Goal: Information Seeking & Learning: Check status

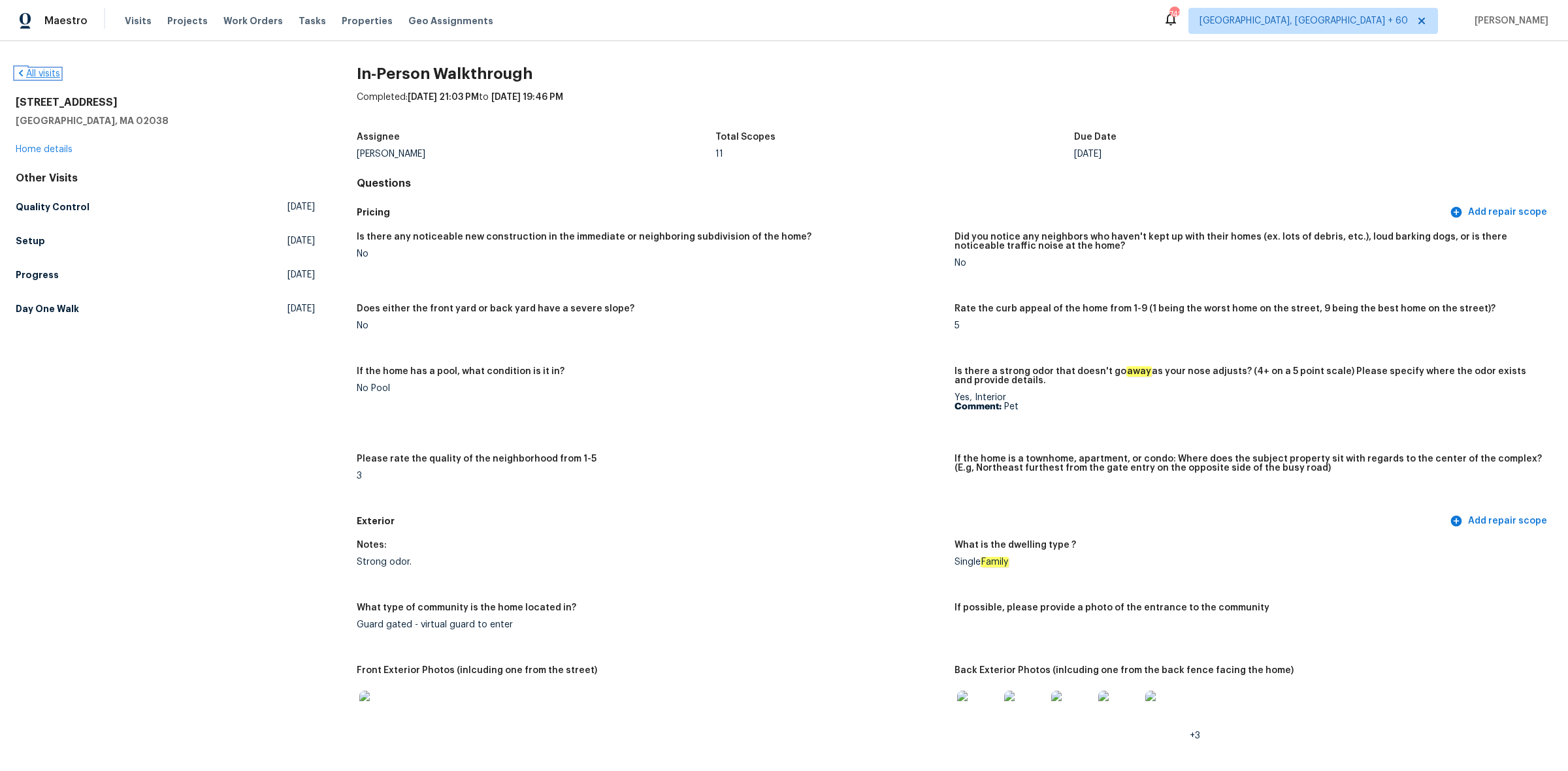
click at [54, 75] on link "All visits" at bounding box center [38, 74] width 44 height 9
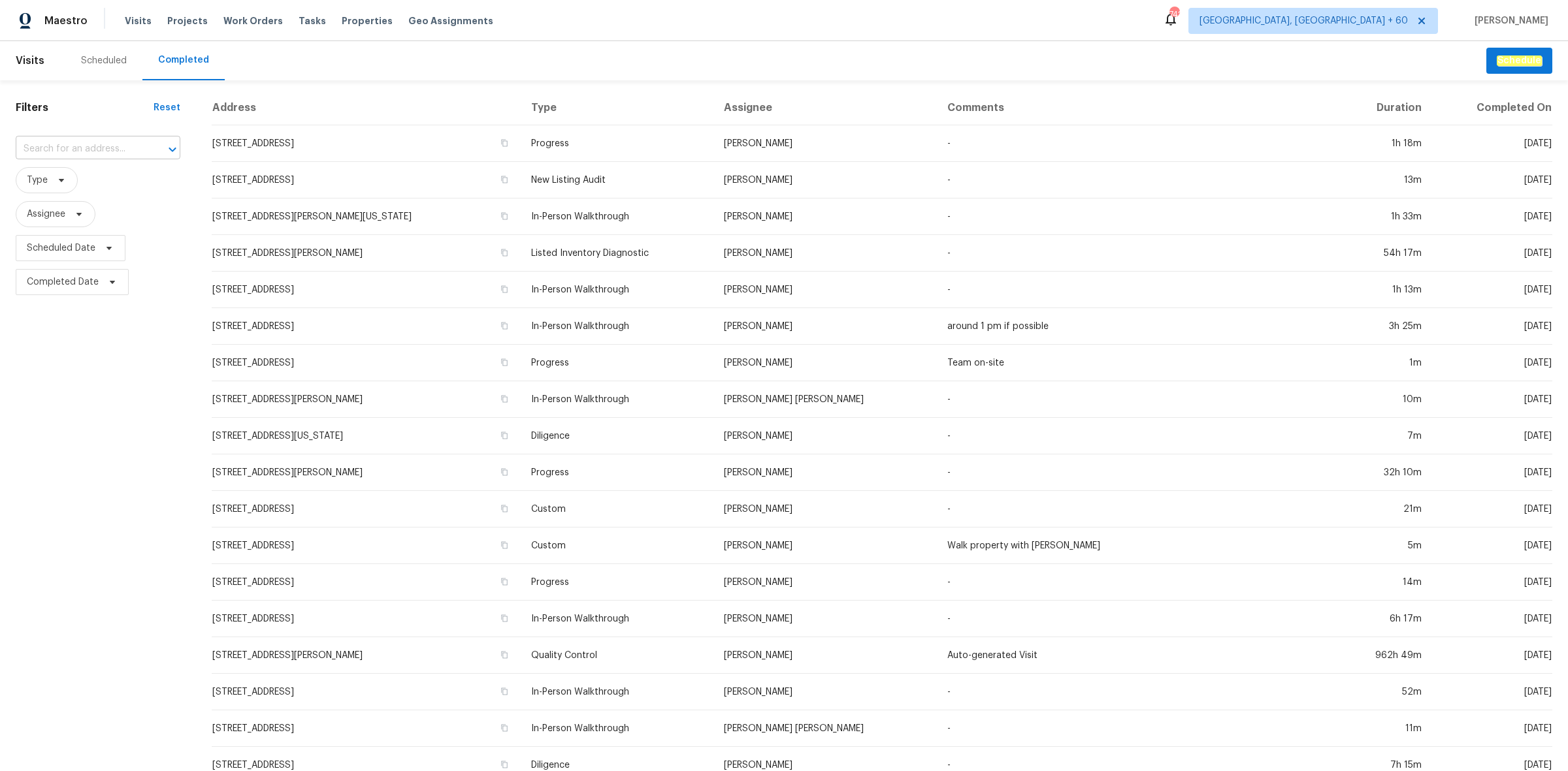
click at [103, 144] on input "text" at bounding box center [80, 149] width 128 height 21
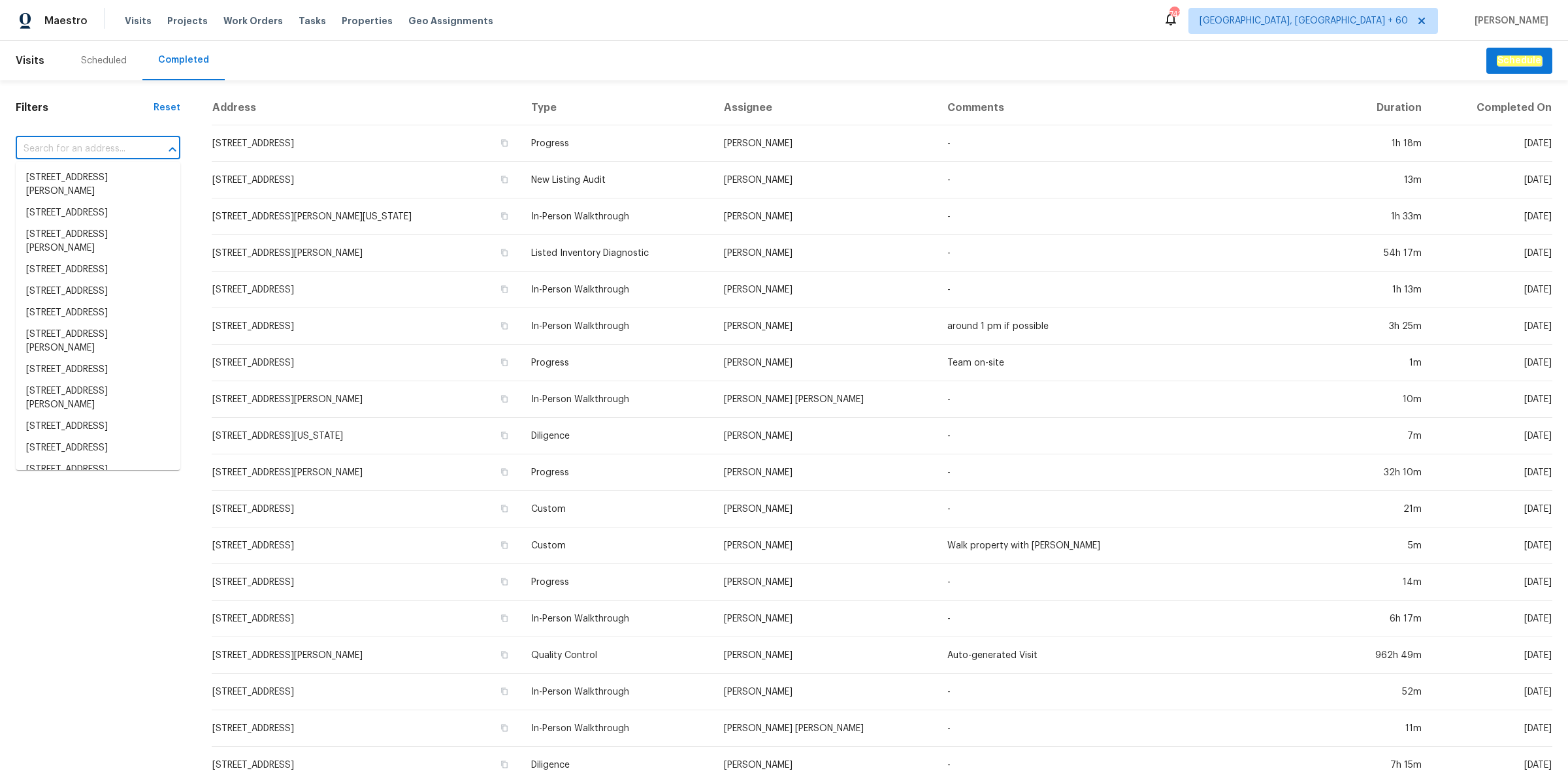
paste input "[STREET_ADDRESS]"
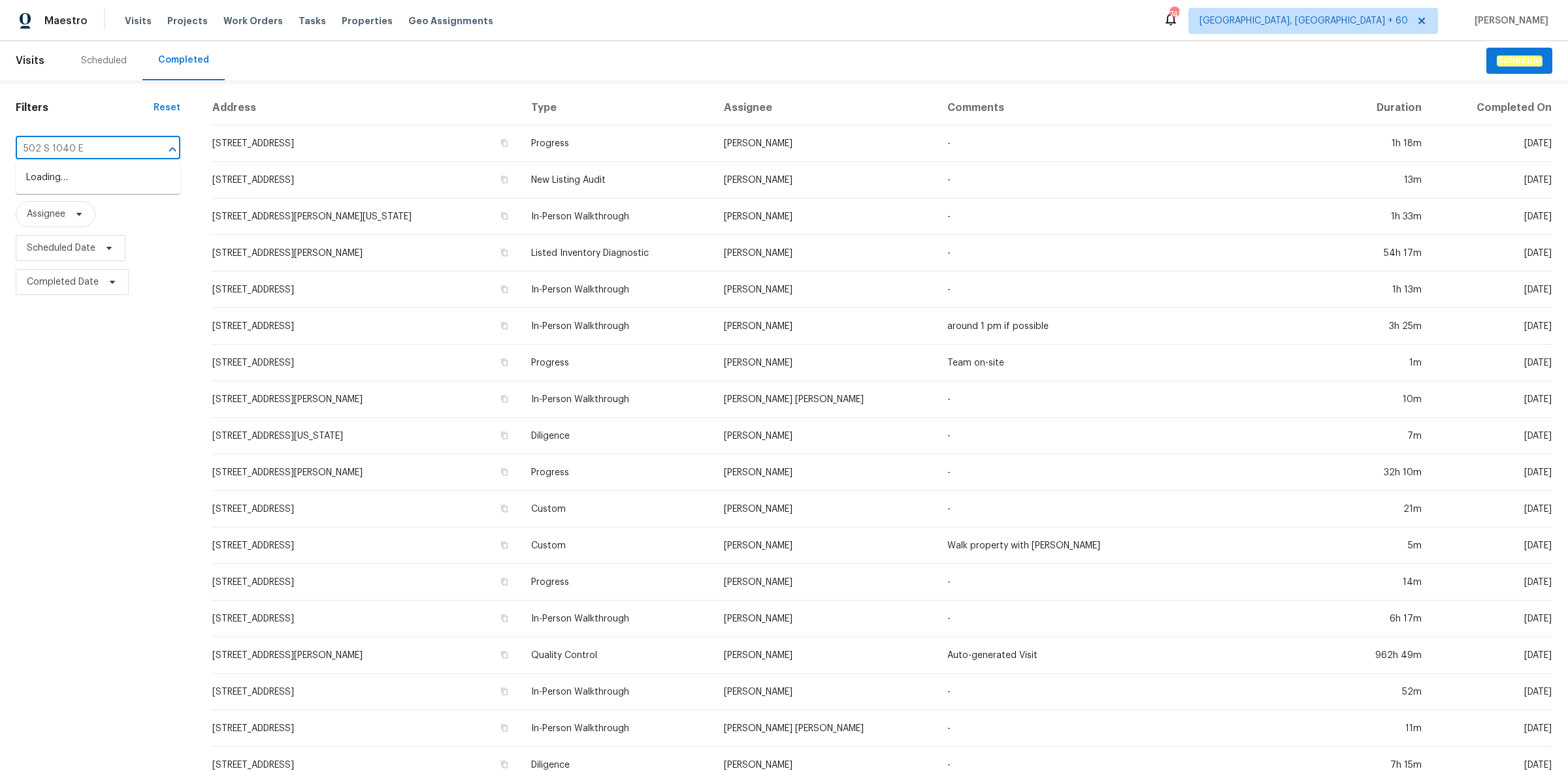
type input "502 S 1040 E"
click at [100, 188] on li "[STREET_ADDRESS]" at bounding box center [98, 178] width 165 height 22
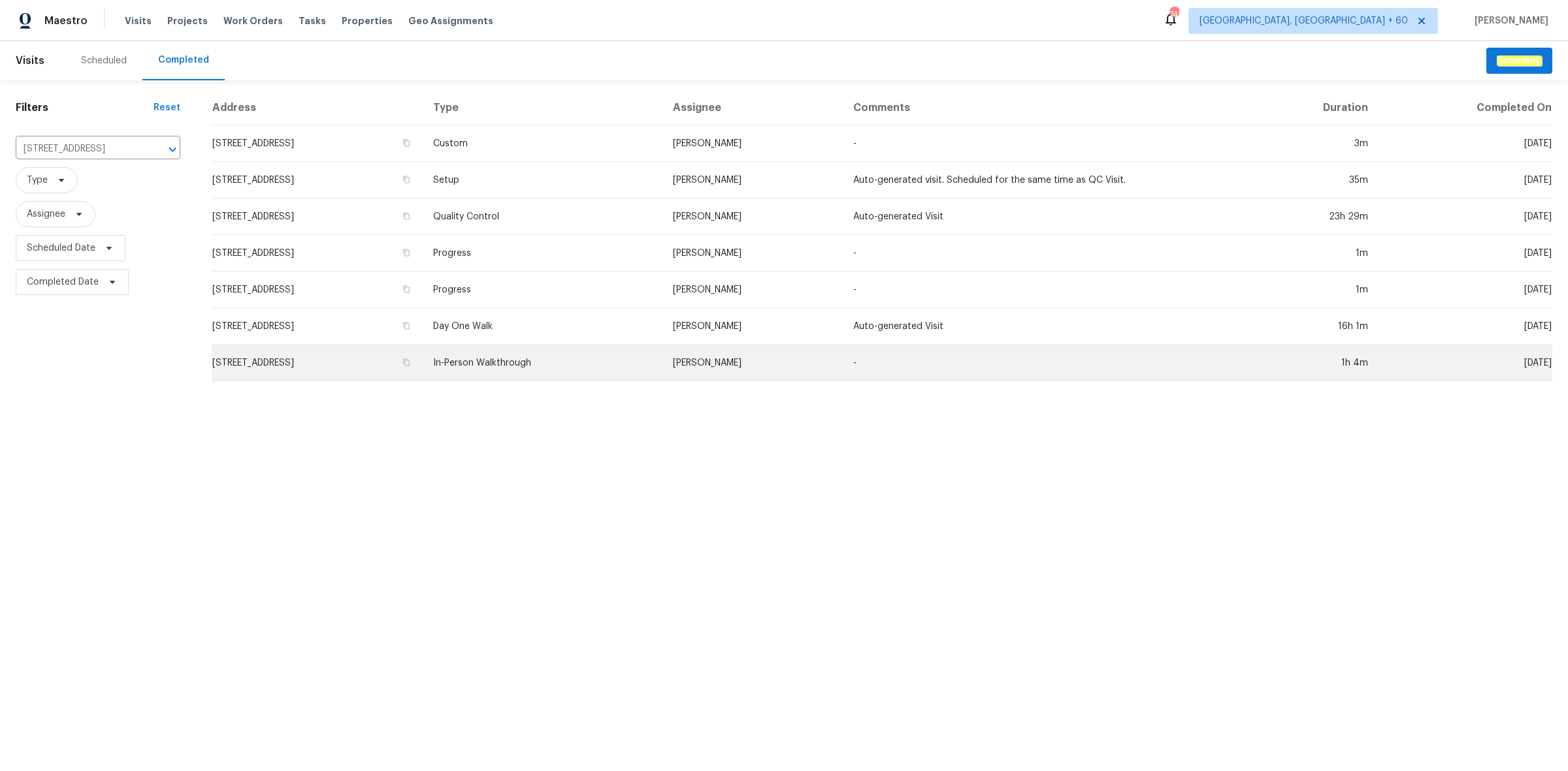
click at [660, 357] on td "In-Person Walkthrough" at bounding box center [542, 363] width 240 height 37
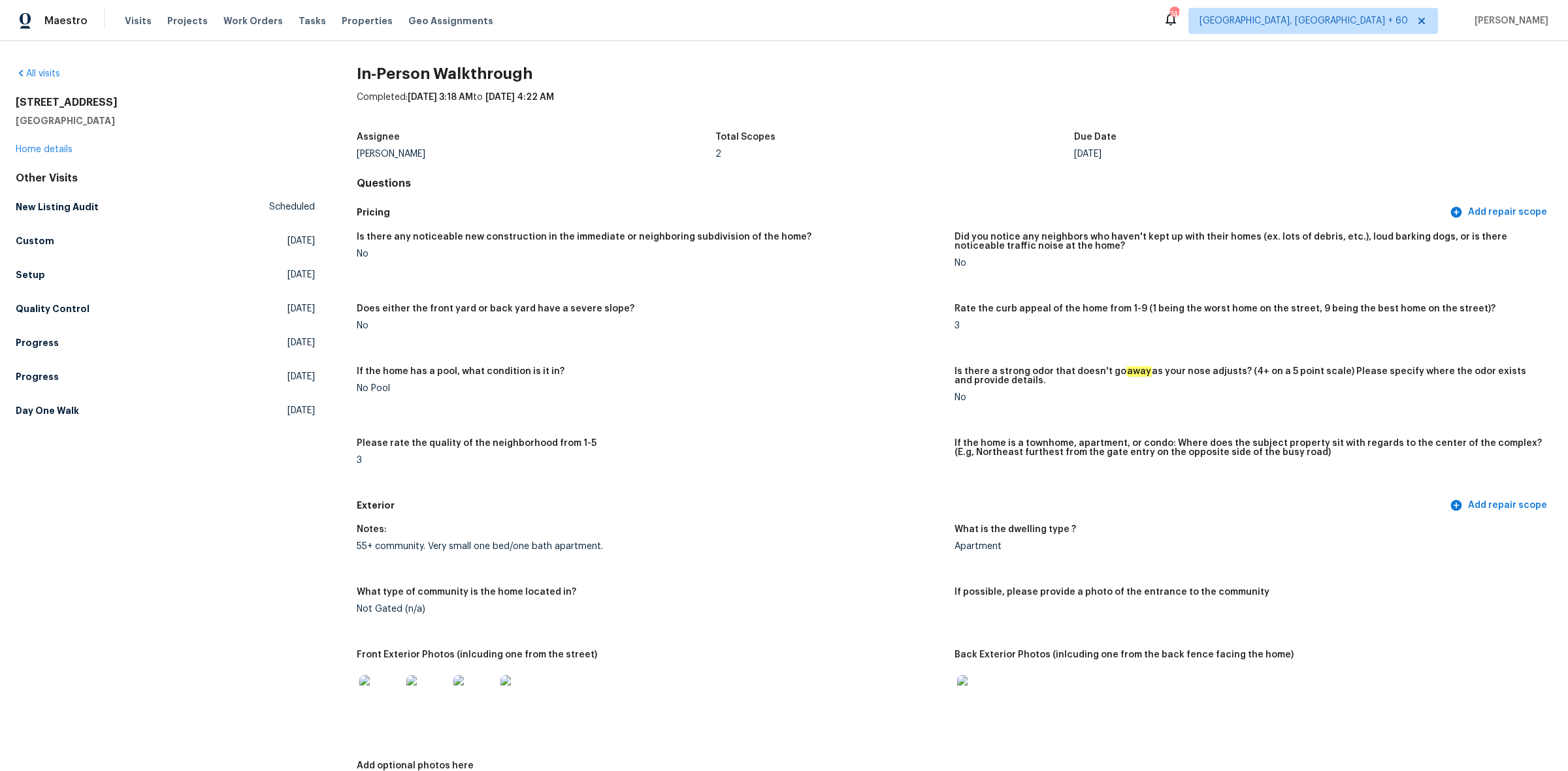
scroll to position [408, 0]
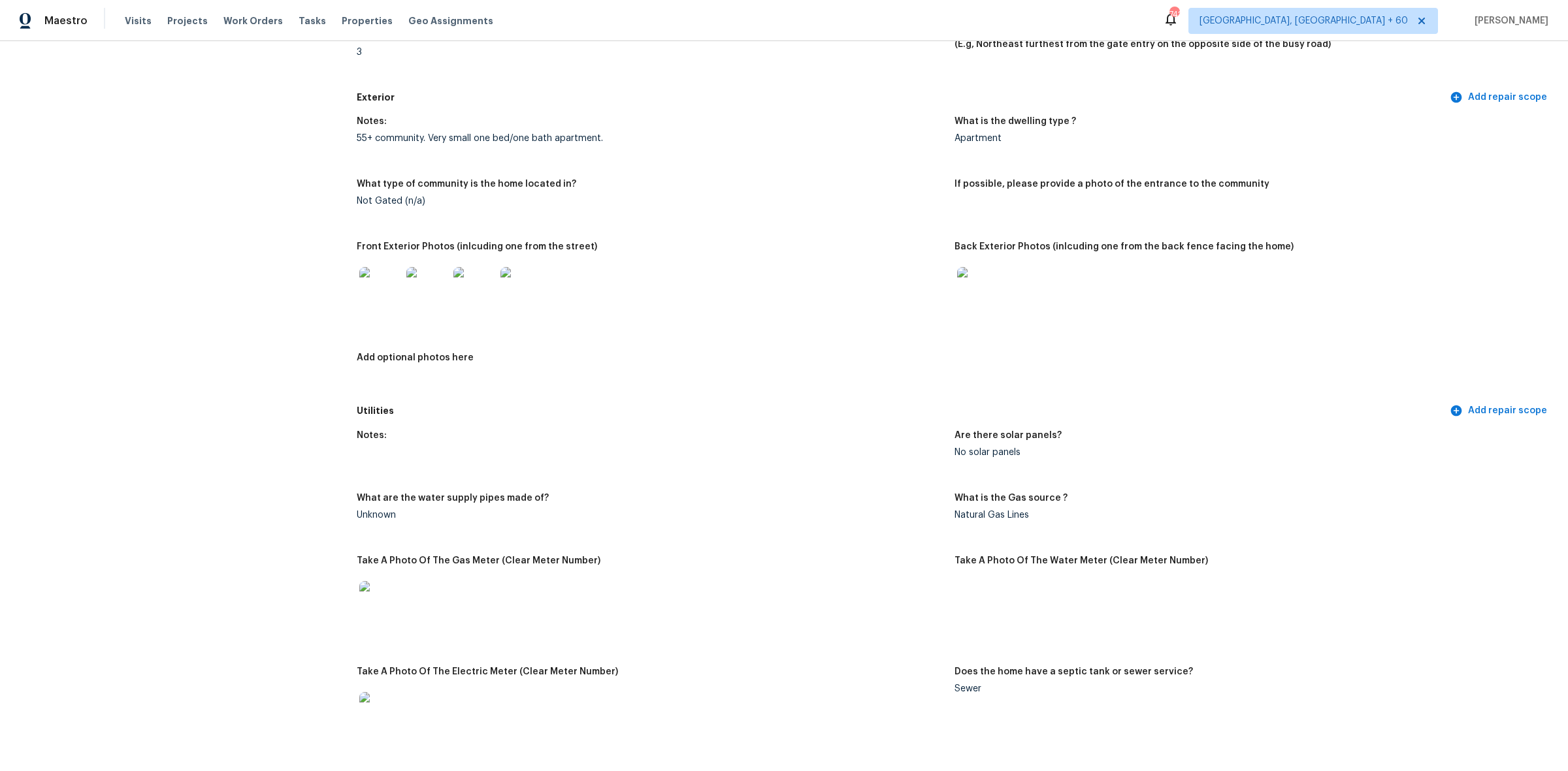
click at [384, 286] on img at bounding box center [380, 288] width 41 height 41
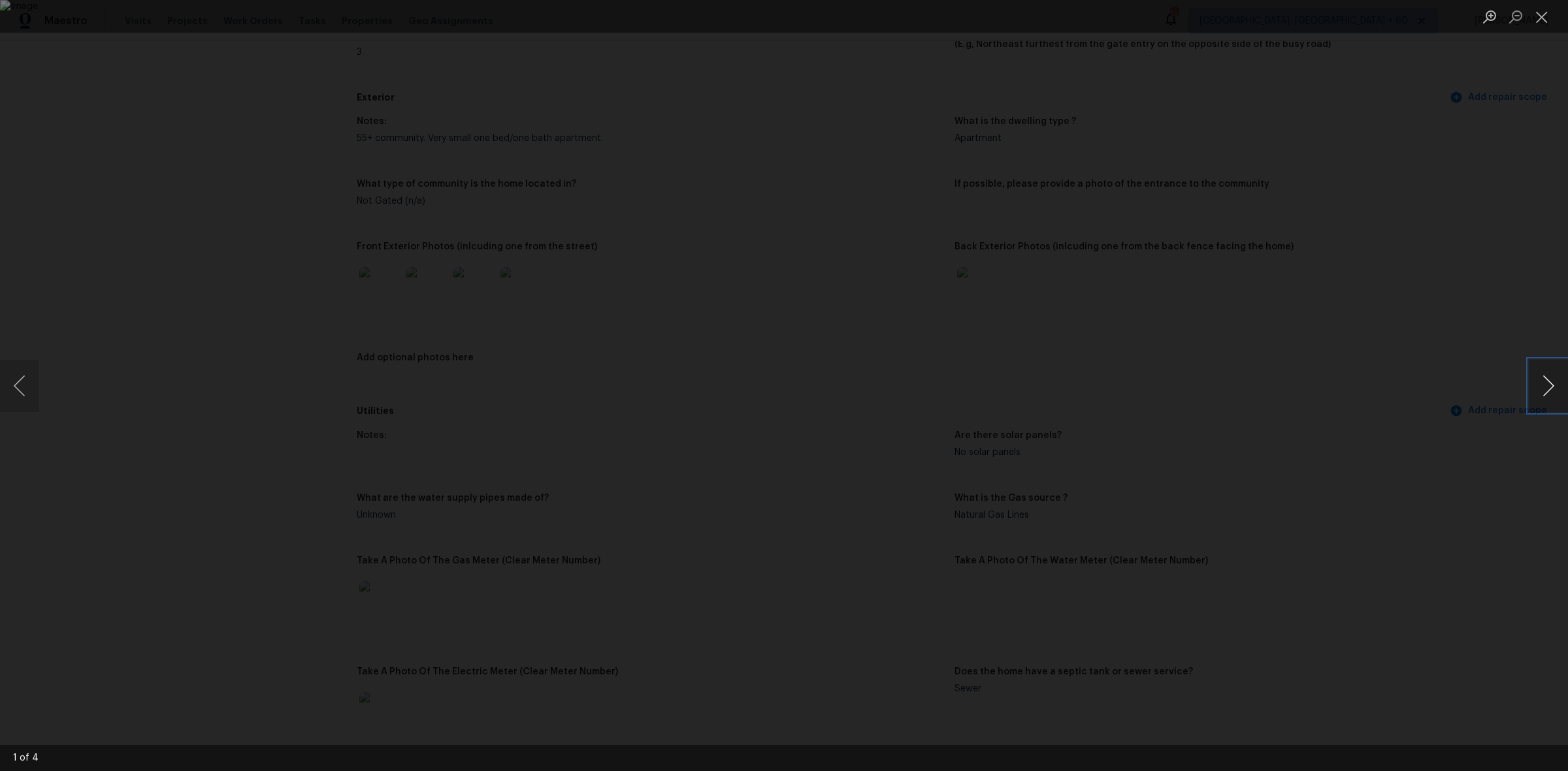
click at [1540, 377] on button "Next image" at bounding box center [1548, 386] width 40 height 53
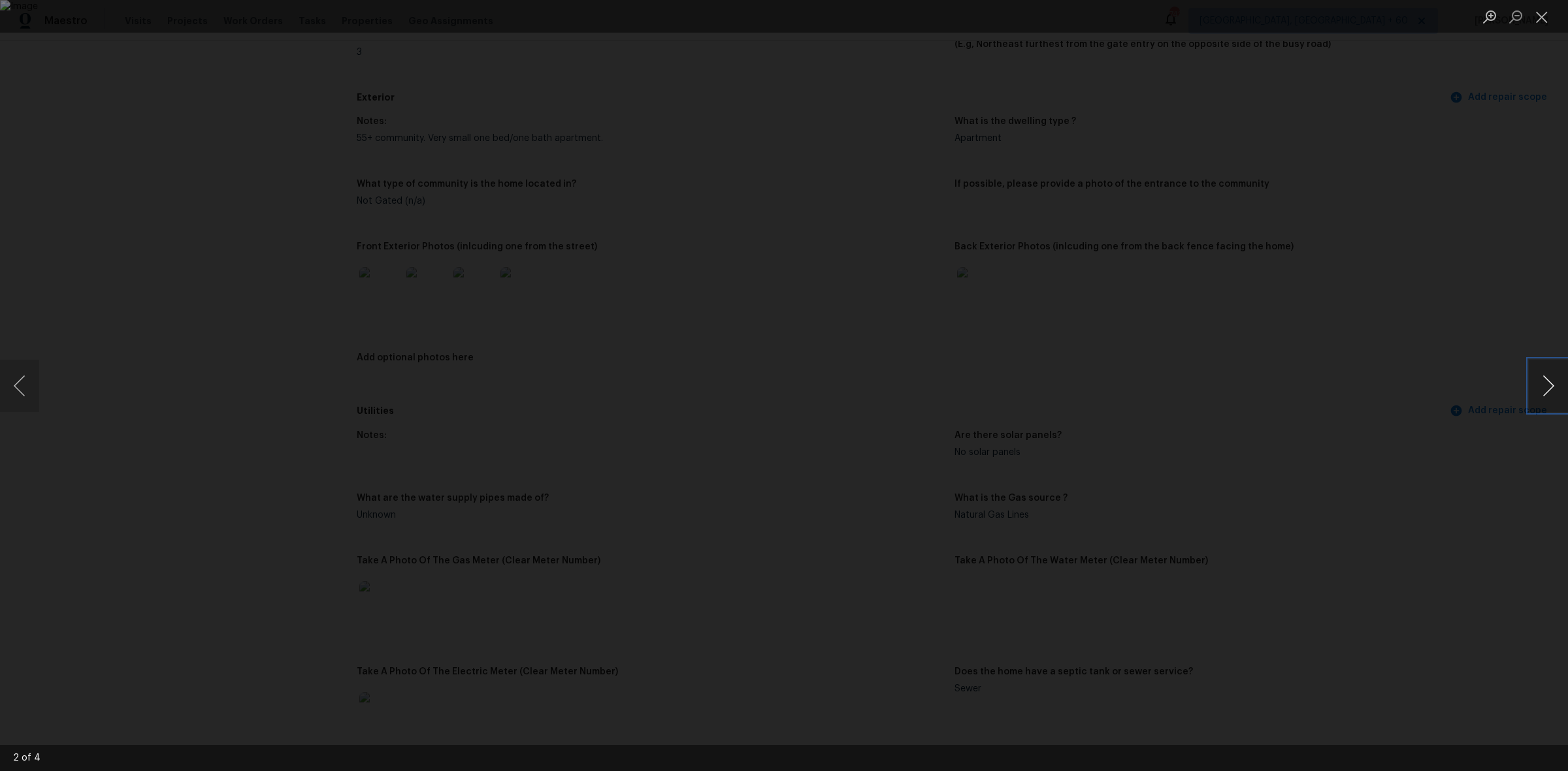
click at [1540, 377] on button "Next image" at bounding box center [1548, 386] width 40 height 53
click at [1540, 389] on button "Next image" at bounding box center [1548, 386] width 40 height 53
click at [12, 384] on button "Previous image" at bounding box center [20, 386] width 40 height 53
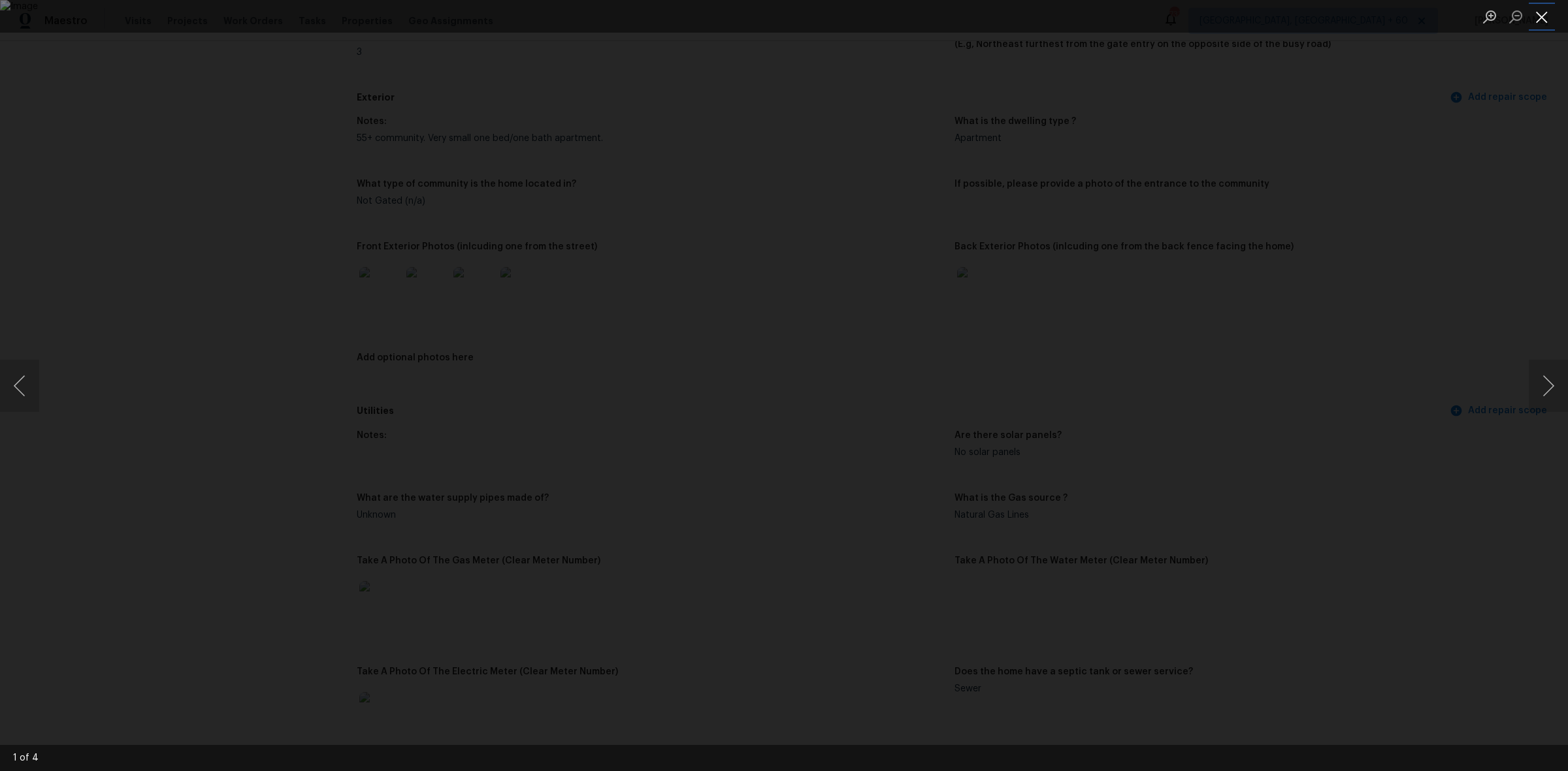
click at [1542, 18] on button "Close lightbox" at bounding box center [1542, 17] width 26 height 23
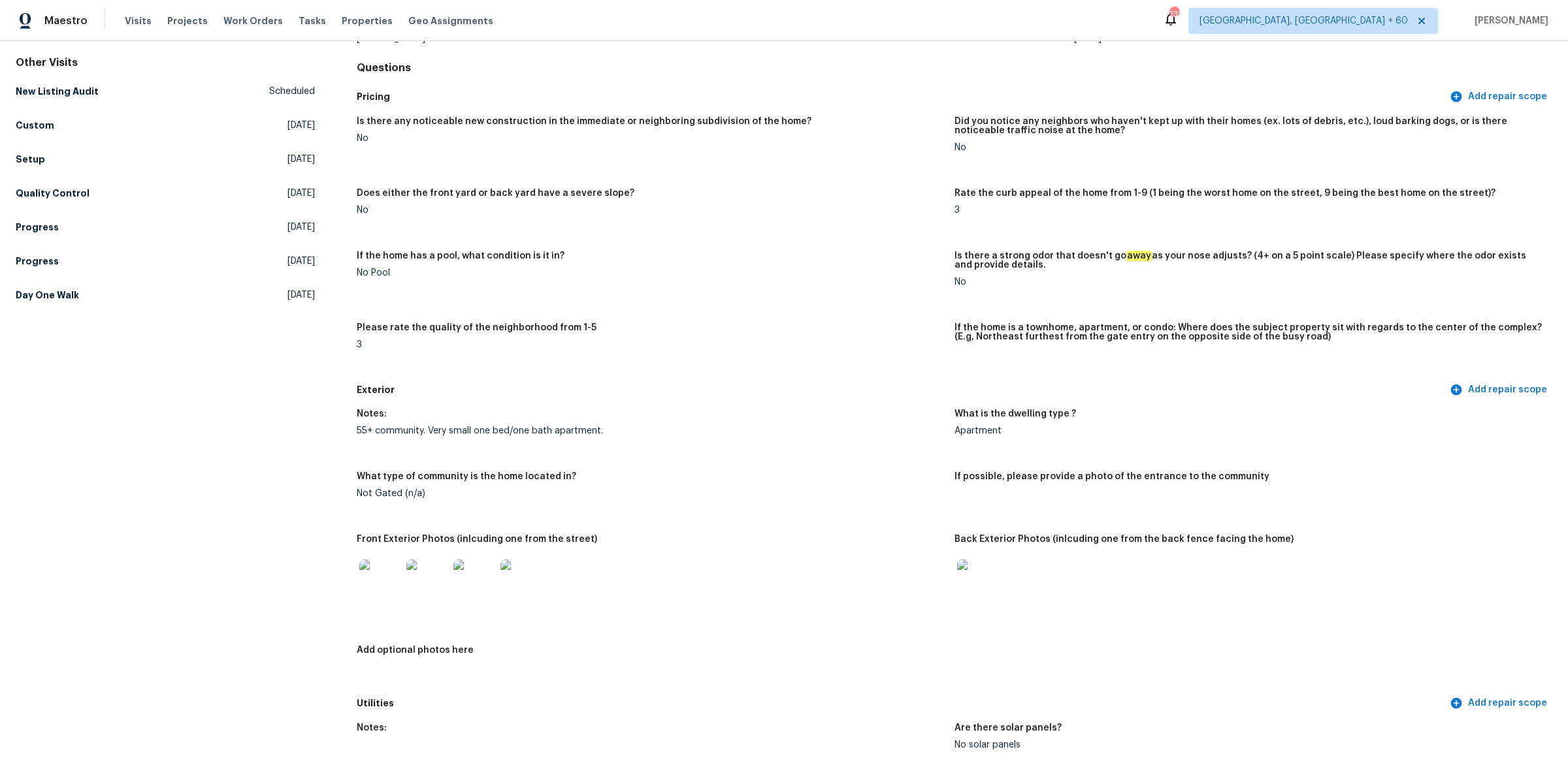
scroll to position [0, 0]
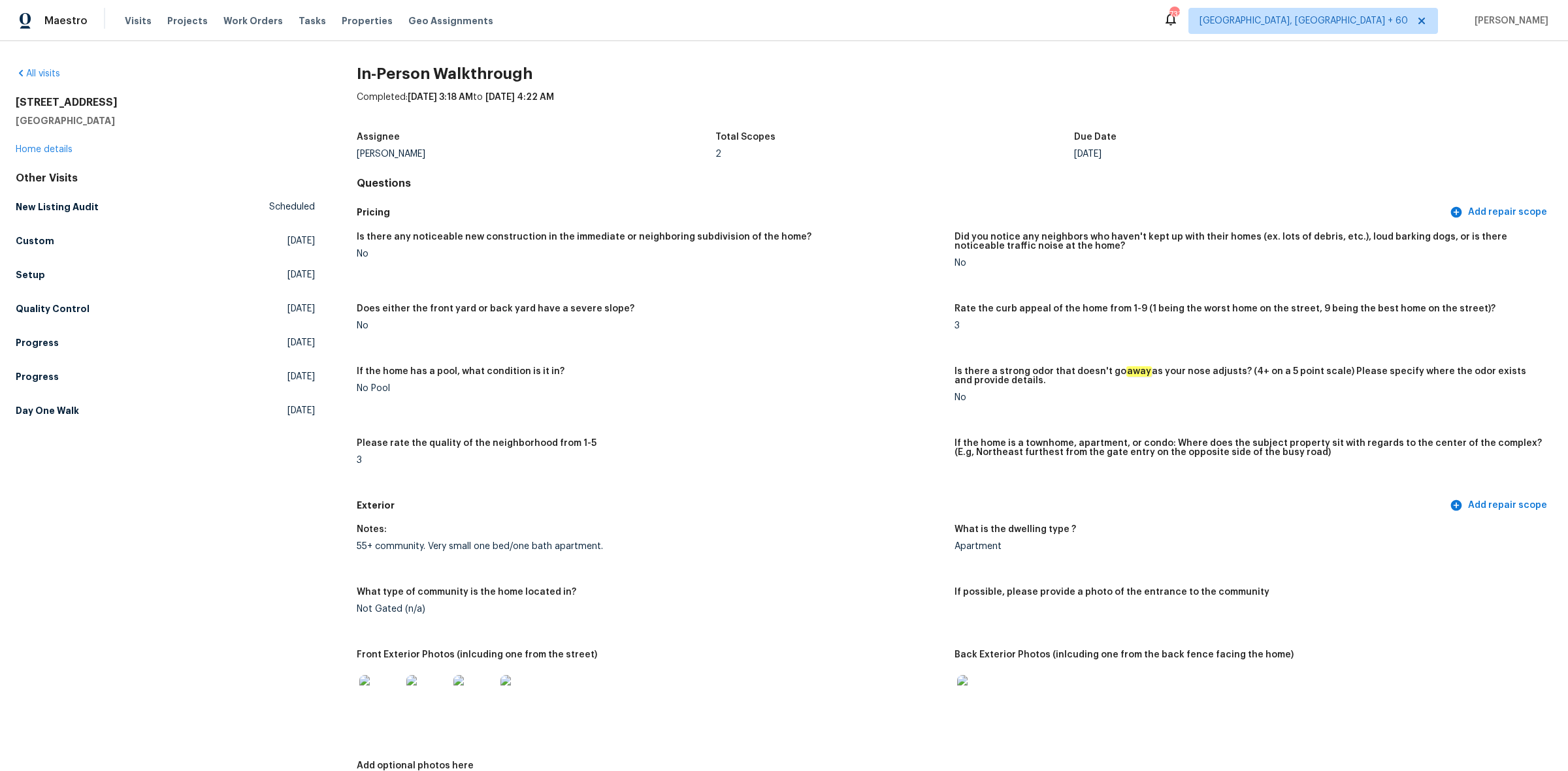
click at [830, 415] on figure "If the home has a pool, what condition is it in? No Pool" at bounding box center [656, 395] width 598 height 56
click at [210, 405] on link "Day One Walk [DATE]" at bounding box center [166, 410] width 299 height 24
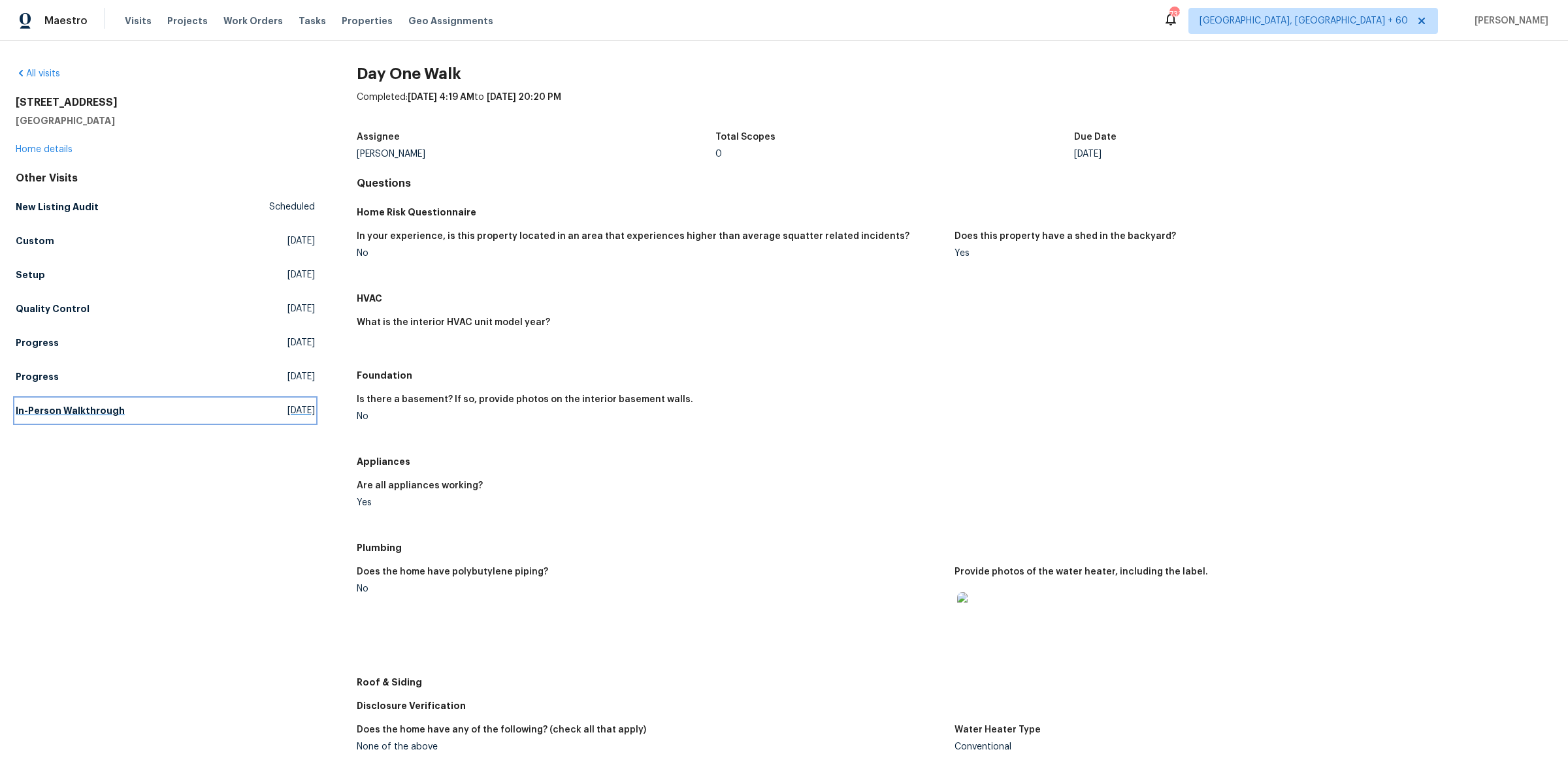
click at [159, 401] on link "In-Person Walkthrough [DATE]" at bounding box center [166, 410] width 299 height 24
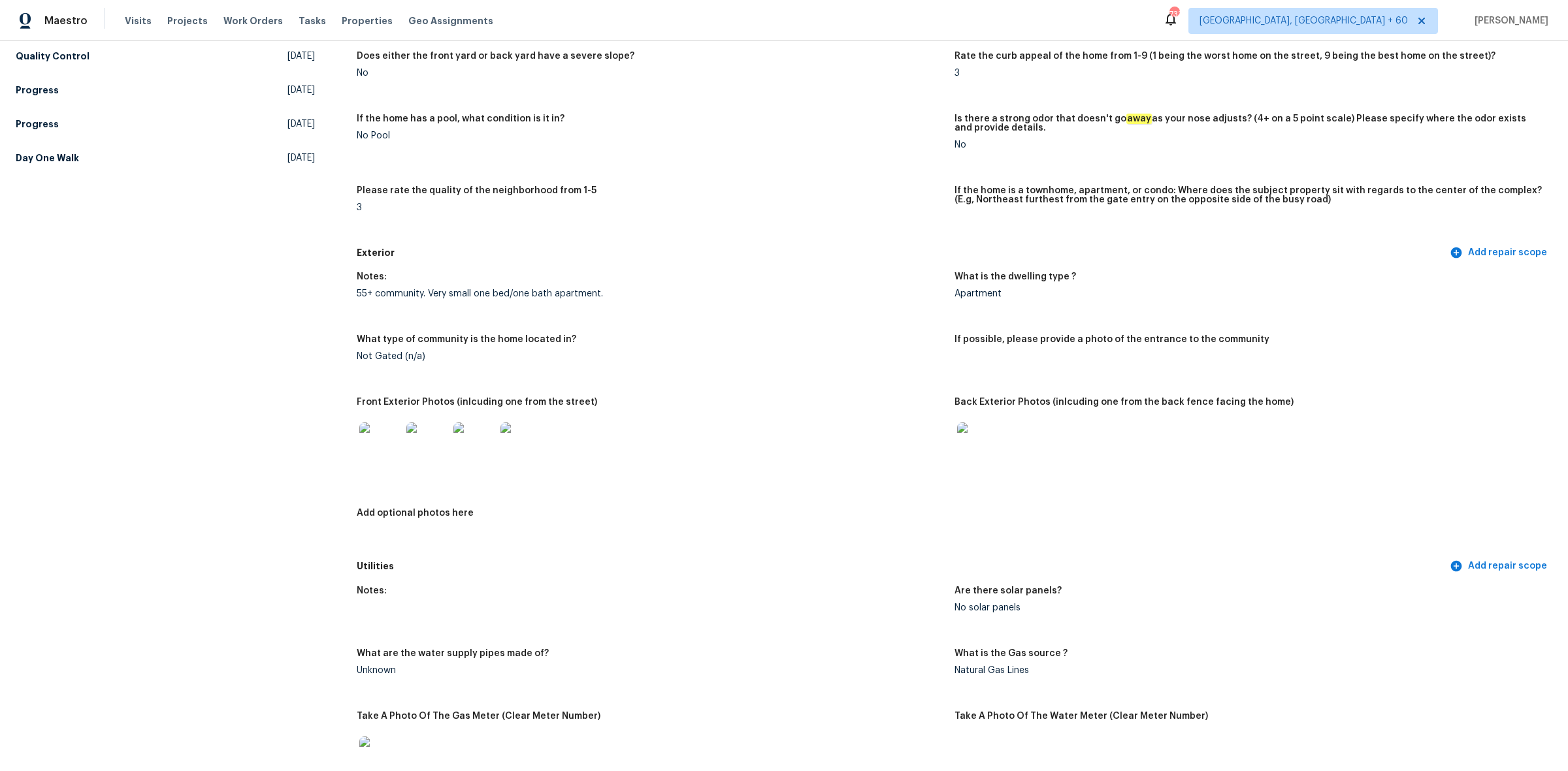
scroll to position [408, 0]
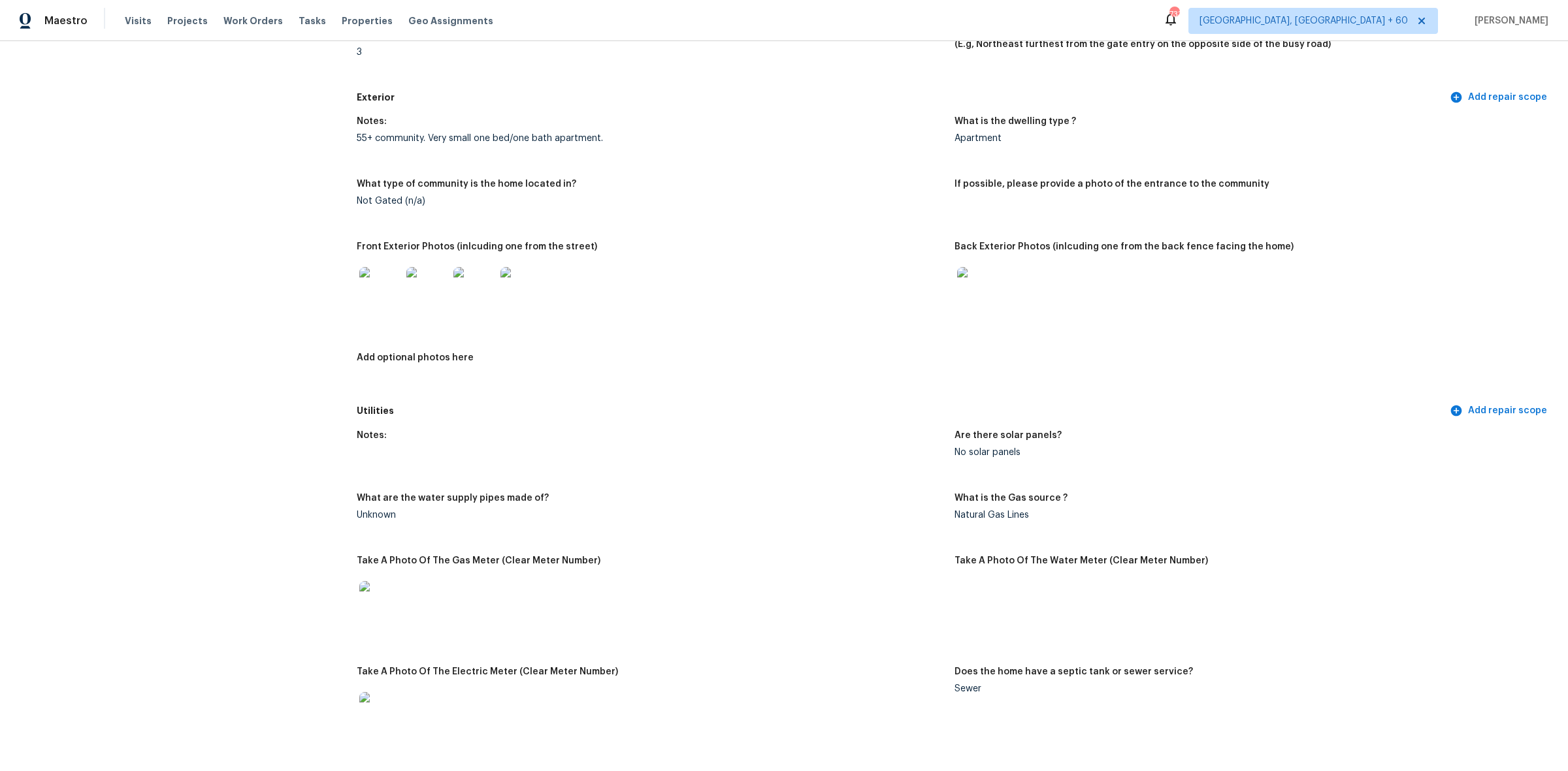
click at [978, 285] on img at bounding box center [978, 288] width 41 height 41
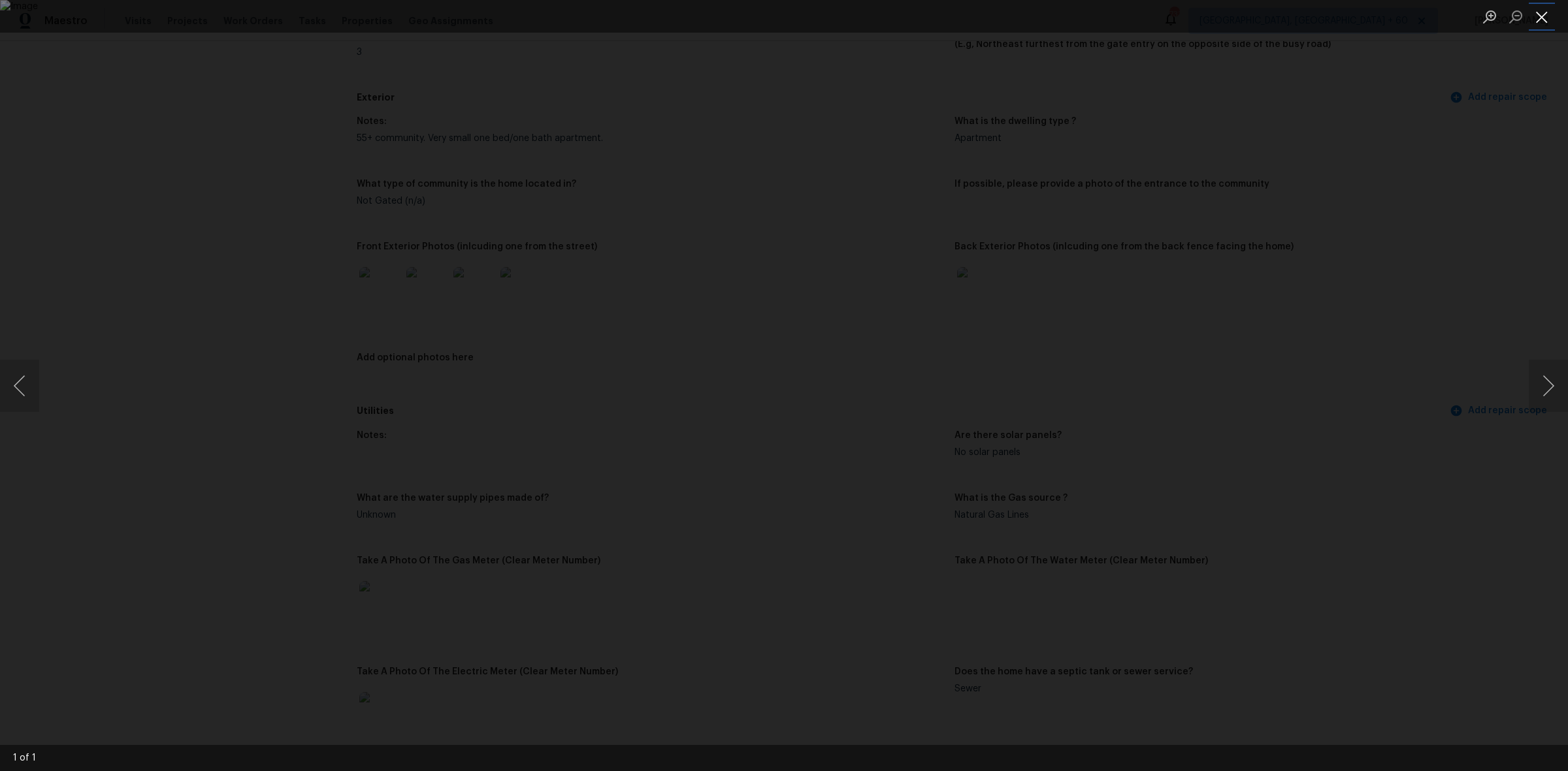
click at [1540, 18] on button "Close lightbox" at bounding box center [1542, 17] width 26 height 23
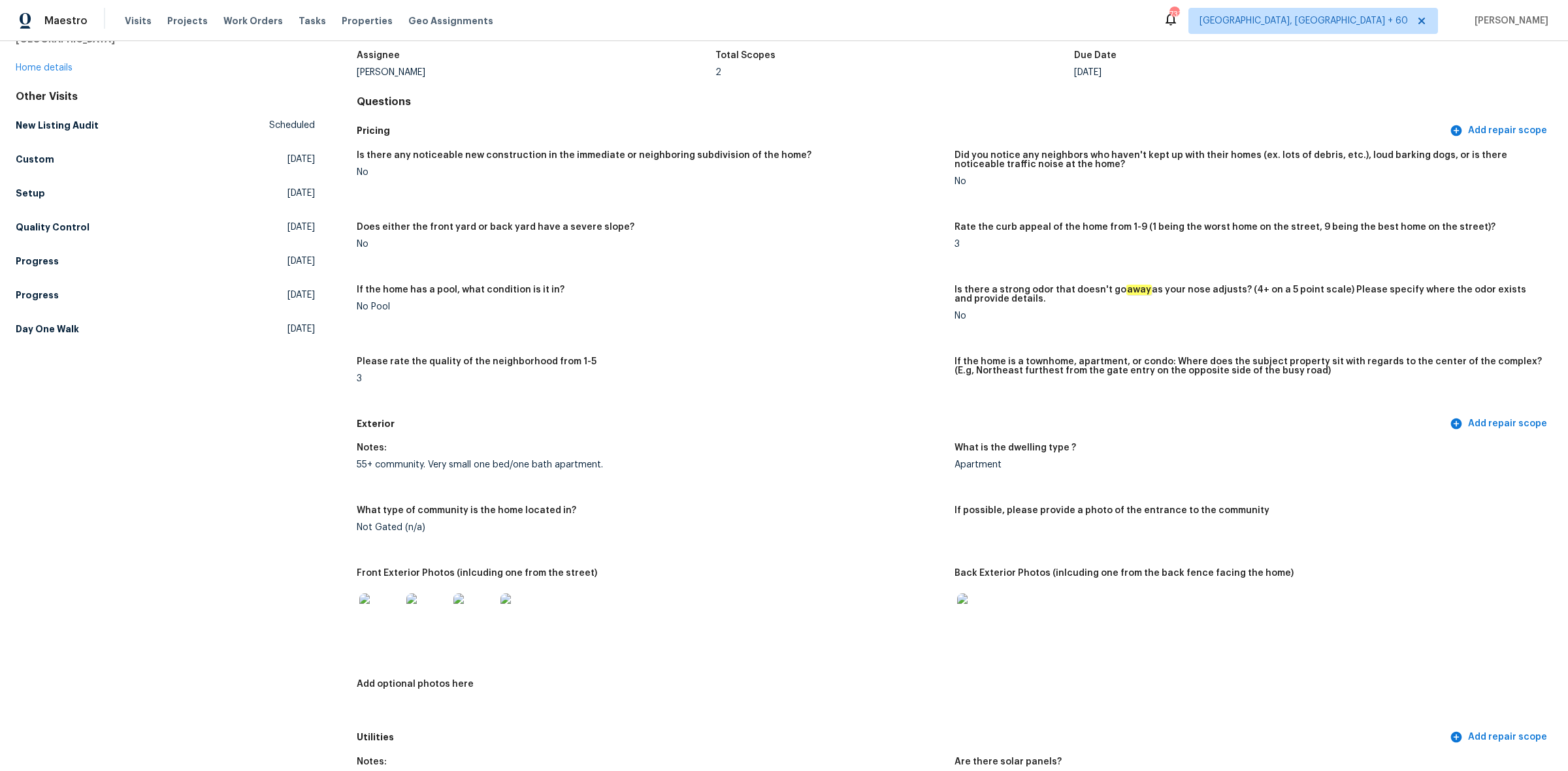
scroll to position [0, 0]
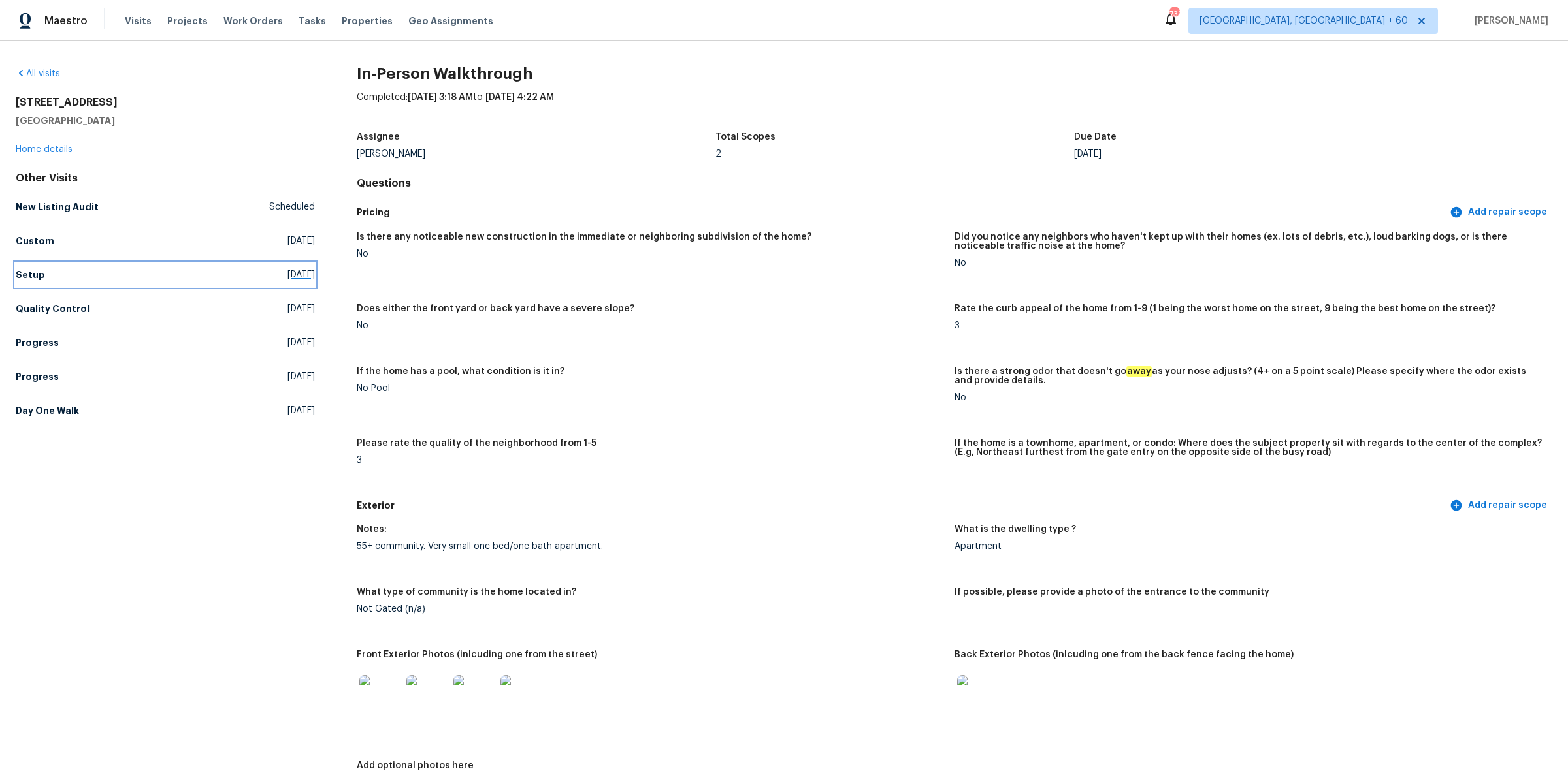
click at [99, 275] on link "Setup [DATE]" at bounding box center [166, 275] width 299 height 24
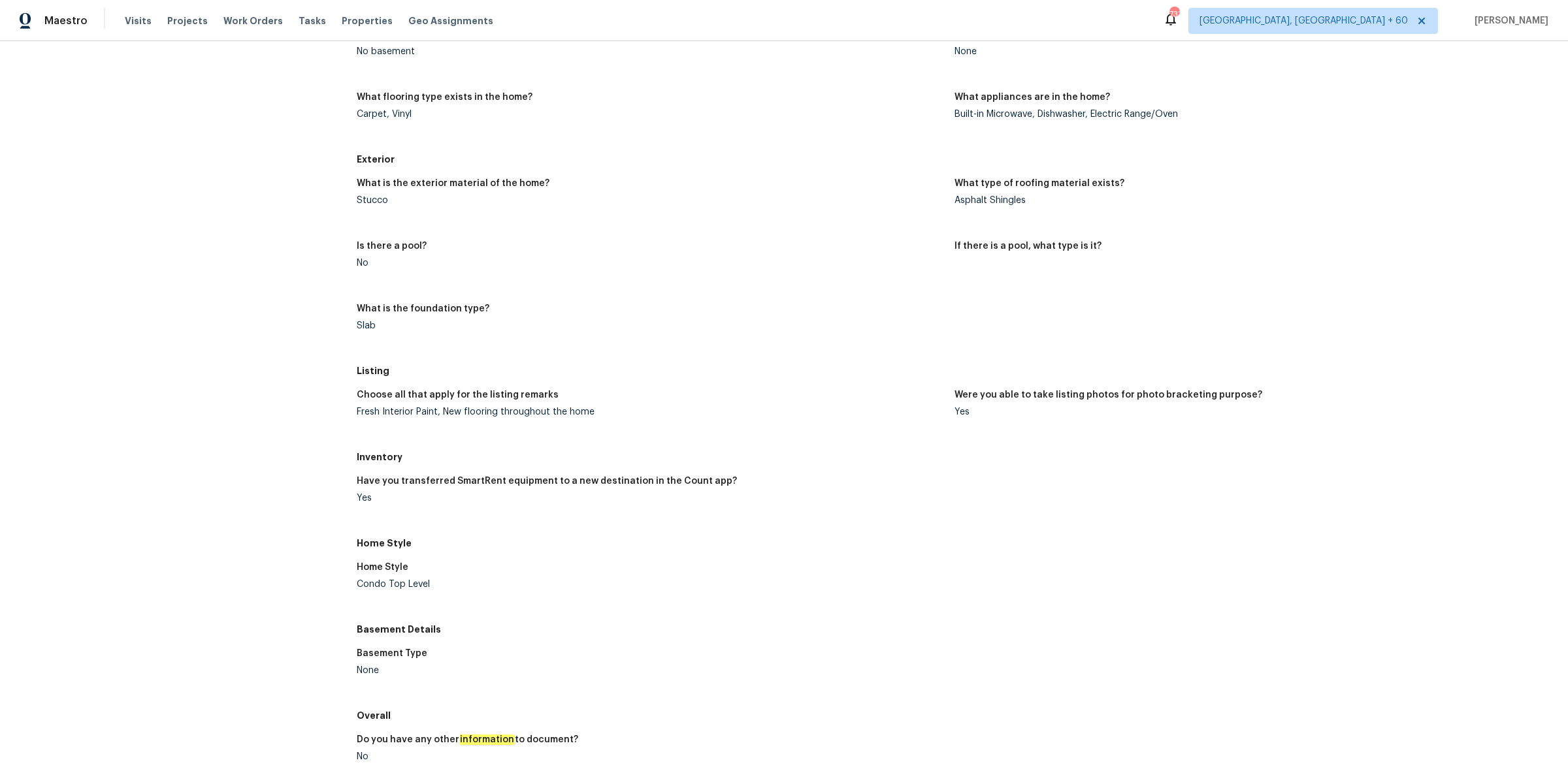
scroll to position [746, 0]
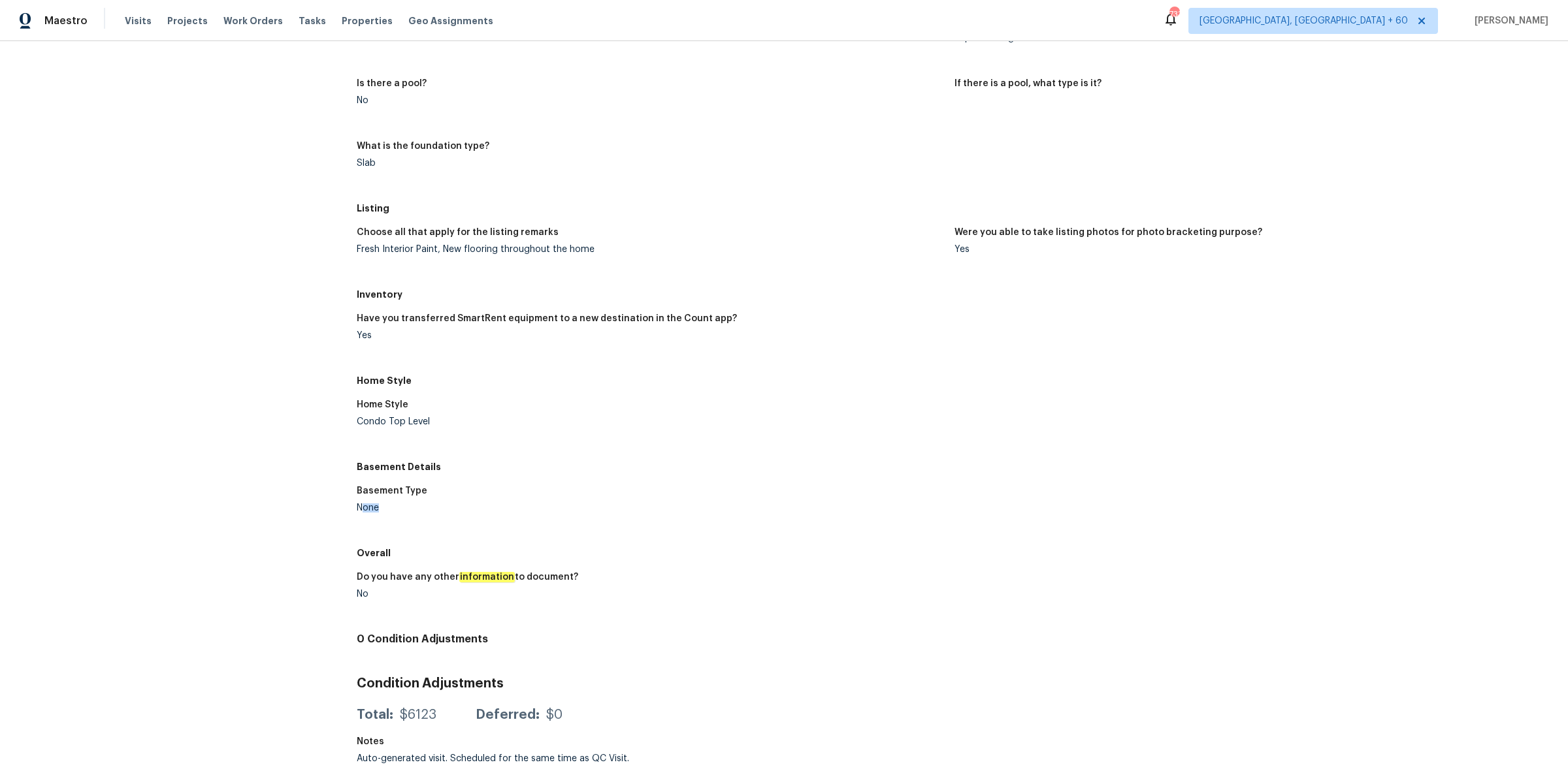
drag, startPoint x: 399, startPoint y: 507, endPoint x: 585, endPoint y: 503, distance: 186.0
click at [531, 504] on figure "Basement Type None" at bounding box center [656, 510] width 598 height 47
click at [433, 439] on div "Home Style Condo Top Level" at bounding box center [954, 423] width 1196 height 63
drag, startPoint x: 281, startPoint y: 465, endPoint x: 696, endPoint y: 458, distance: 415.1
click at [693, 461] on div "All visits [STREET_ADDRESS] Home details Other Visits New Listing Audit Schedul…" at bounding box center [784, 52] width 1537 height 1438
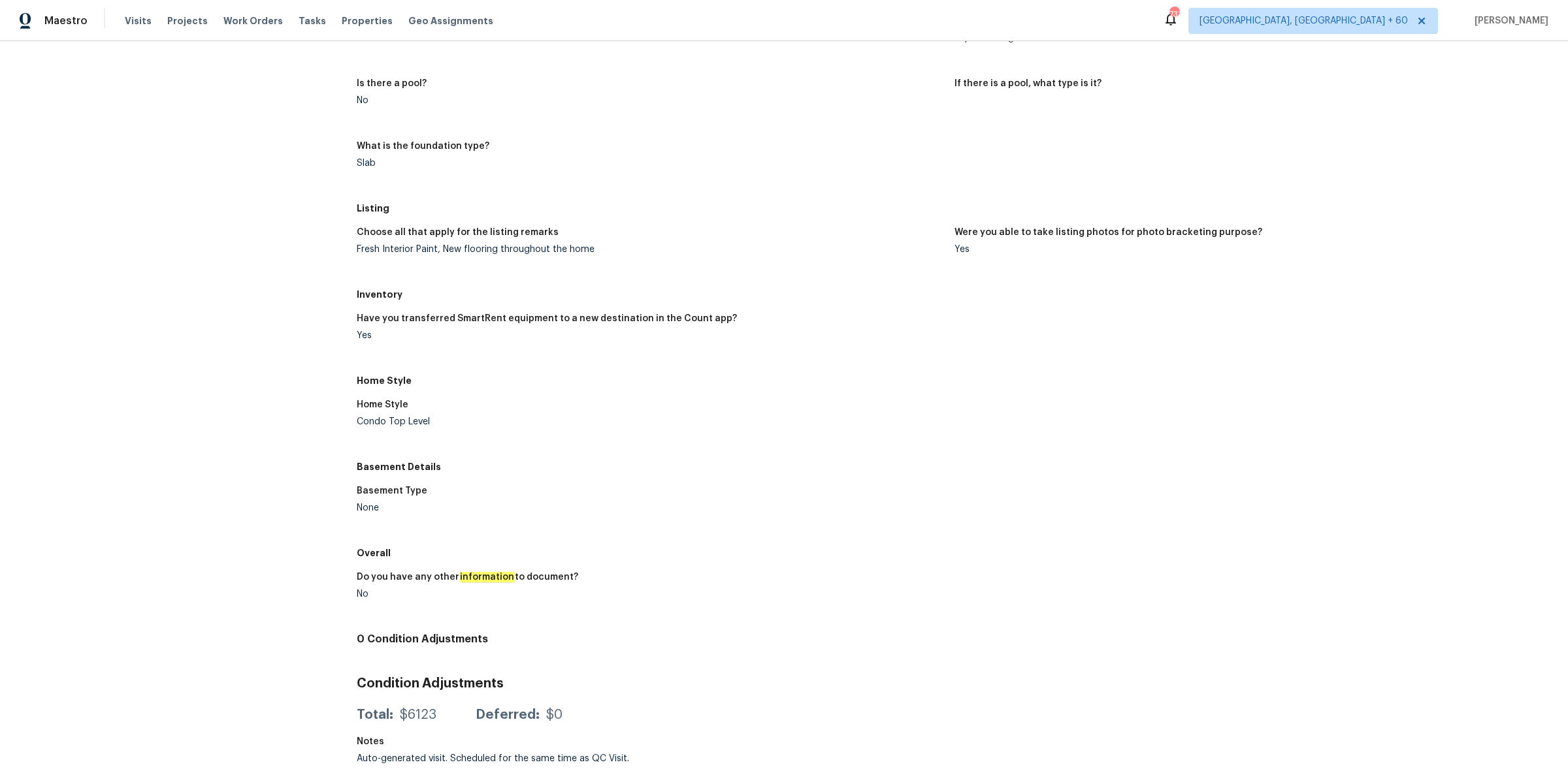
click at [968, 422] on div "Home Style Condo Top Level" at bounding box center [954, 423] width 1196 height 63
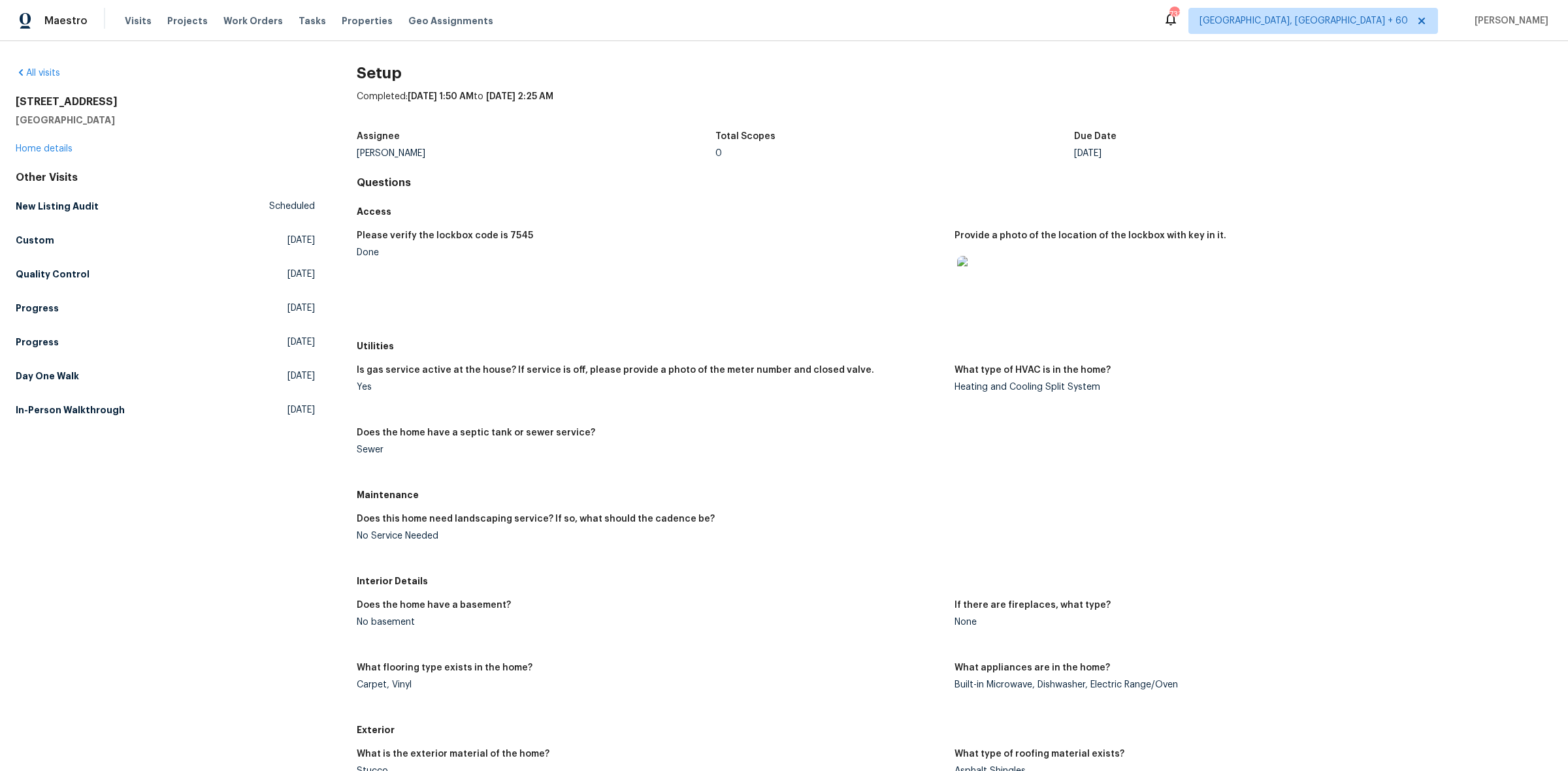
scroll to position [0, 0]
click at [73, 386] on link "Day One Walk [DATE]" at bounding box center [166, 376] width 299 height 24
